Goal: Transaction & Acquisition: Subscribe to service/newsletter

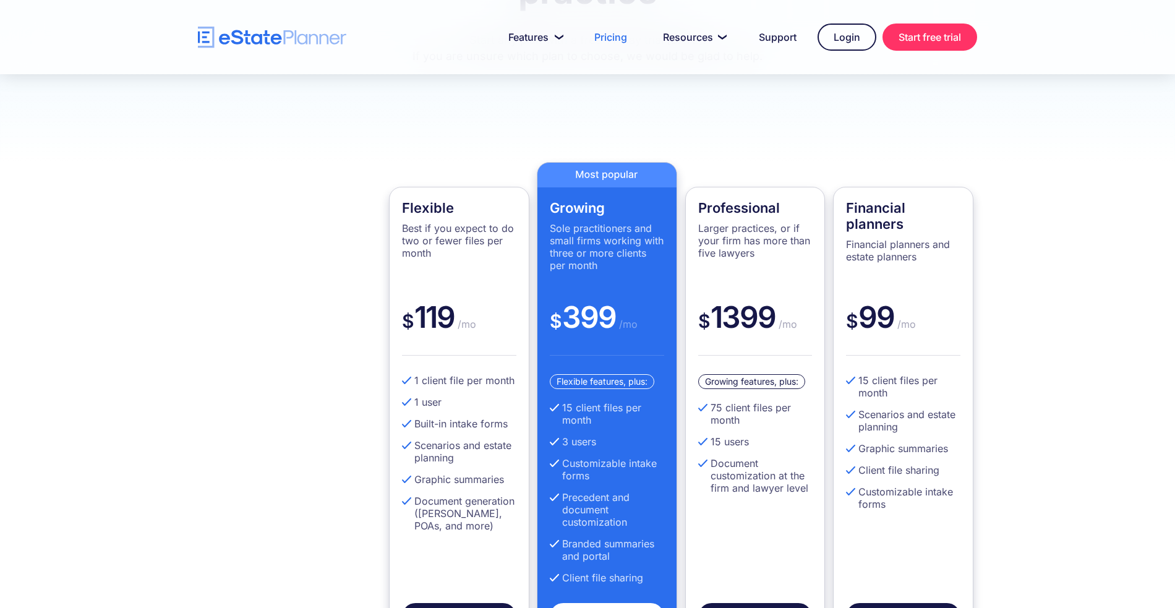
scroll to position [244, 0]
drag, startPoint x: 455, startPoint y: 314, endPoint x: 417, endPoint y: 315, distance: 37.2
click at [417, 315] on div "$ 119 /mo" at bounding box center [459, 327] width 114 height 57
click at [480, 327] on div "$ 119 /mo" at bounding box center [459, 327] width 114 height 57
